Goal: Information Seeking & Learning: Learn about a topic

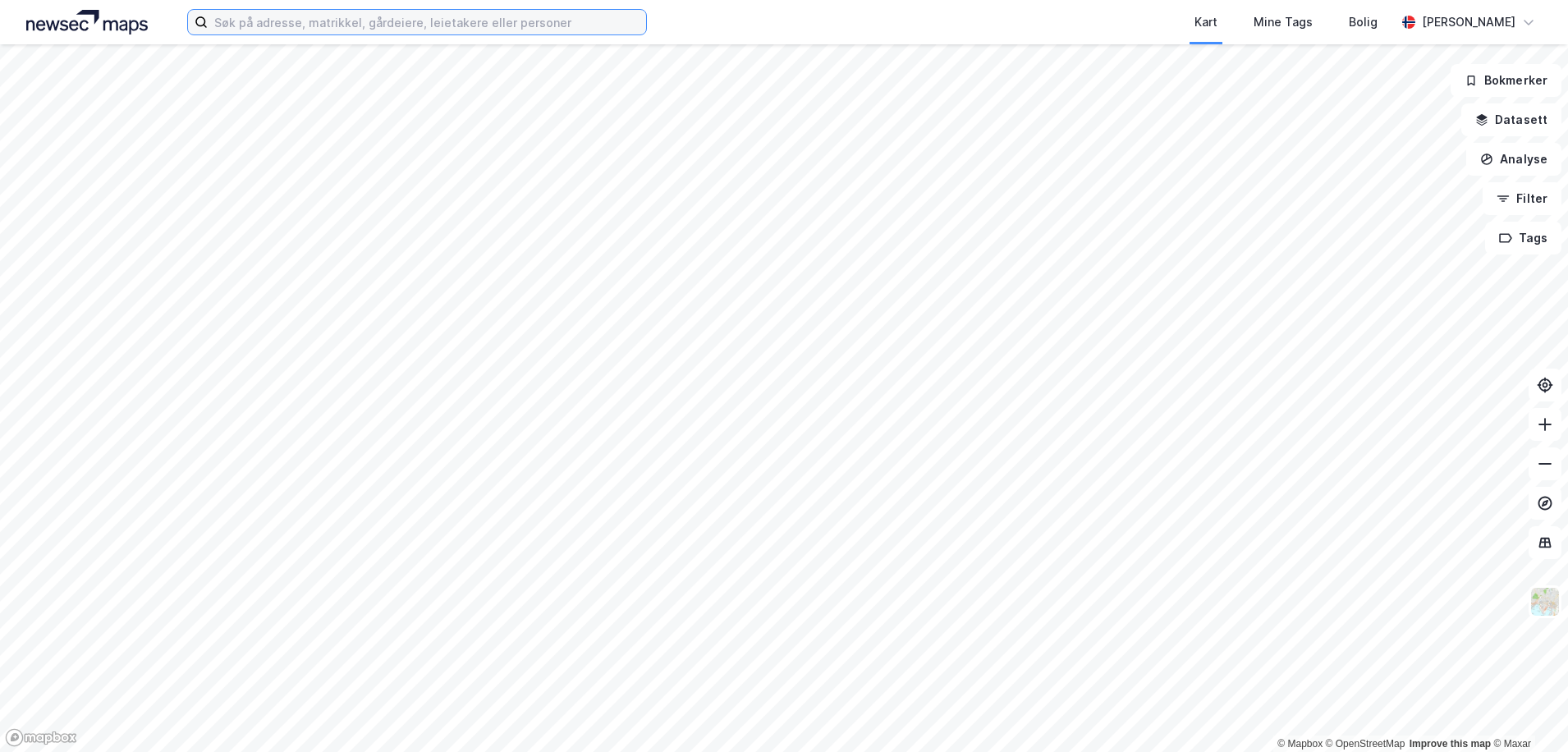
click at [382, 25] on input at bounding box center [426, 22] width 438 height 25
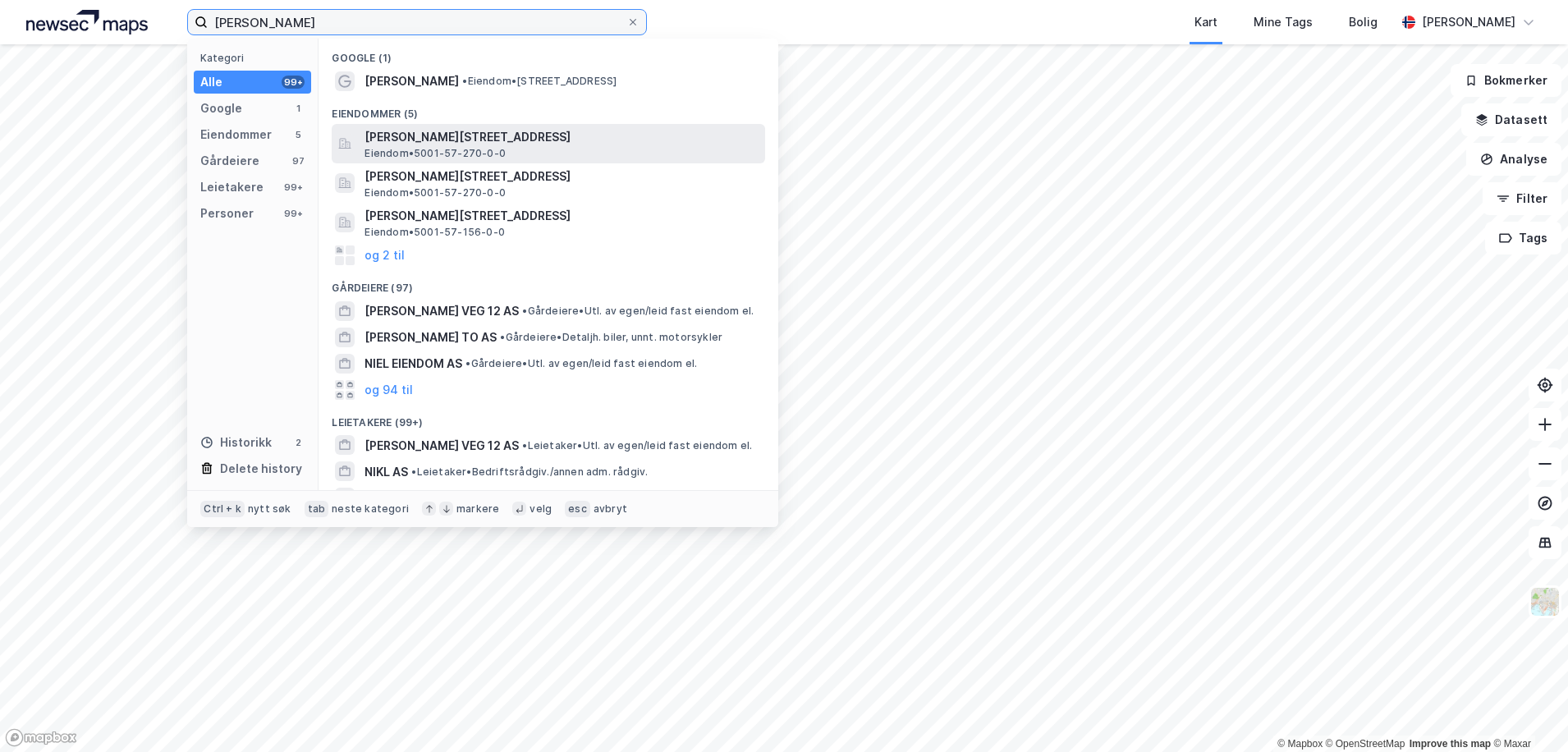
type input "[PERSON_NAME]"
click at [465, 143] on span "[PERSON_NAME][STREET_ADDRESS]" at bounding box center [562, 136] width 394 height 20
